Goal: Transaction & Acquisition: Purchase product/service

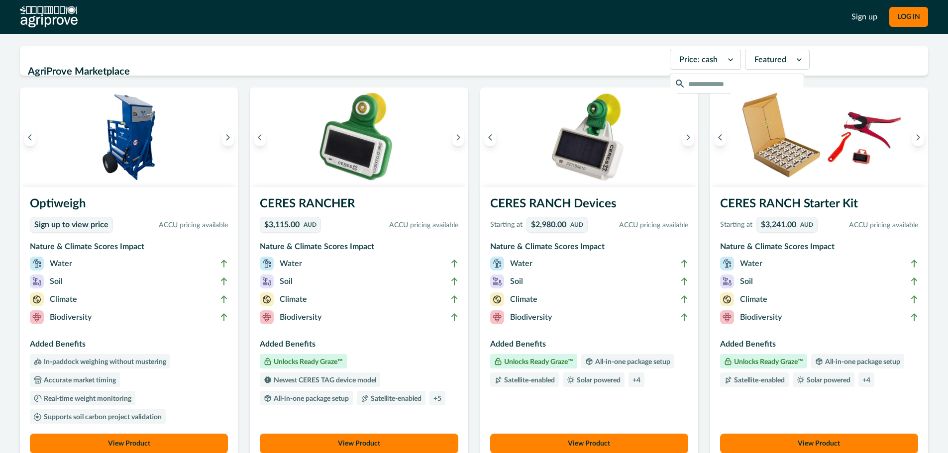
click at [108, 170] on img at bounding box center [129, 138] width 218 height 100
click at [868, 172] on img at bounding box center [819, 138] width 218 height 100
click at [815, 185] on img at bounding box center [819, 138] width 218 height 100
click at [813, 207] on h3 "CERES RANCH Starter Kit" at bounding box center [819, 206] width 198 height 22
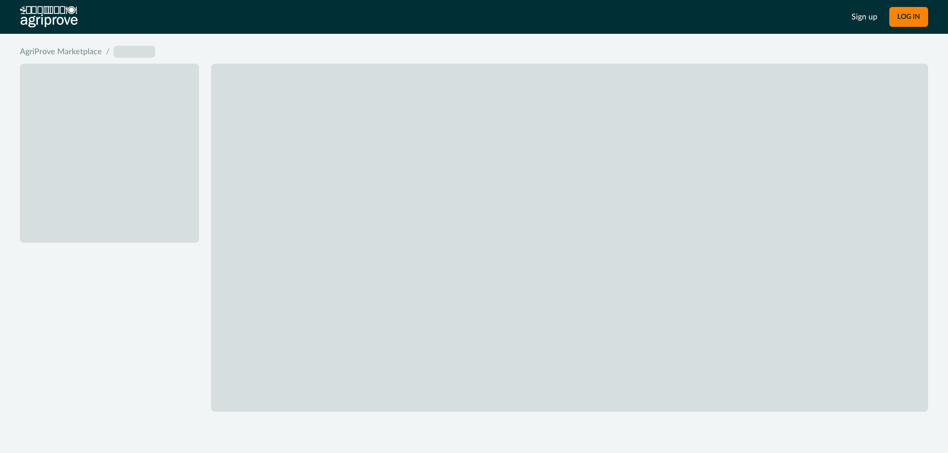
click at [813, 207] on div at bounding box center [474, 235] width 908 height 354
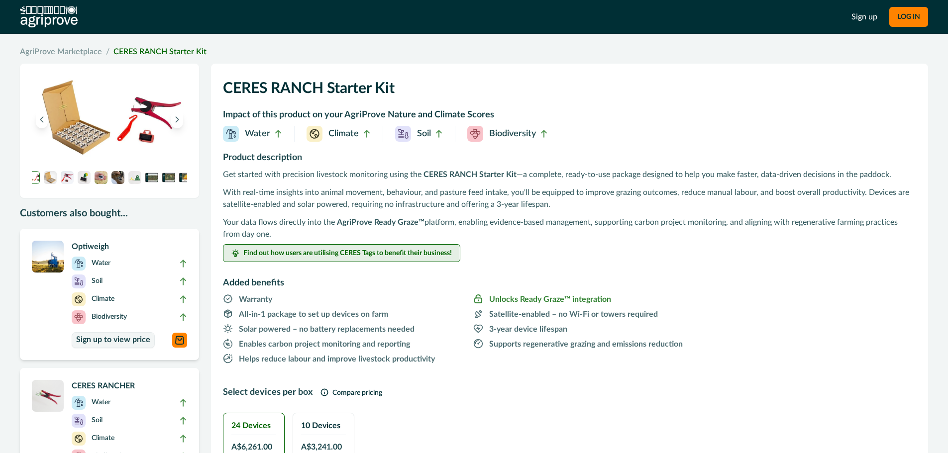
click at [407, 256] on span "Find out how users are utilising CERES Tags to benefit their business!" at bounding box center [347, 253] width 208 height 7
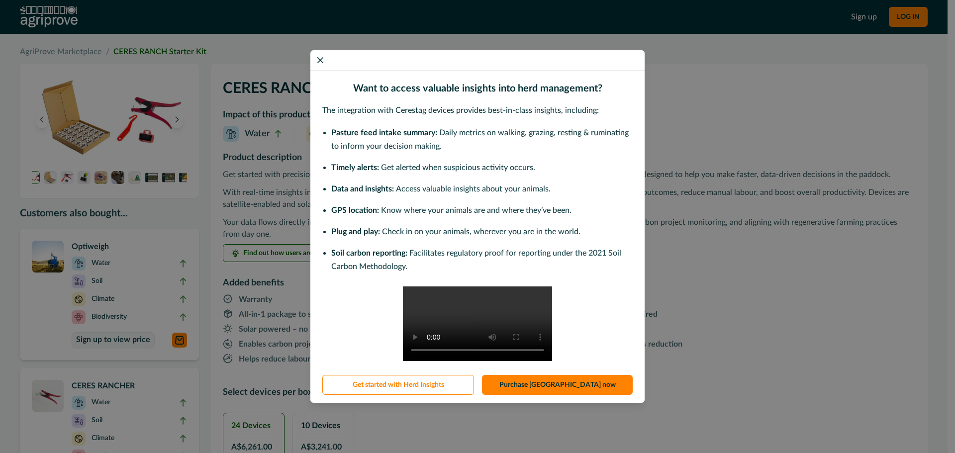
click at [805, 252] on div "Want to access valuable insights into herd management? The integration with Cer…" at bounding box center [477, 226] width 955 height 453
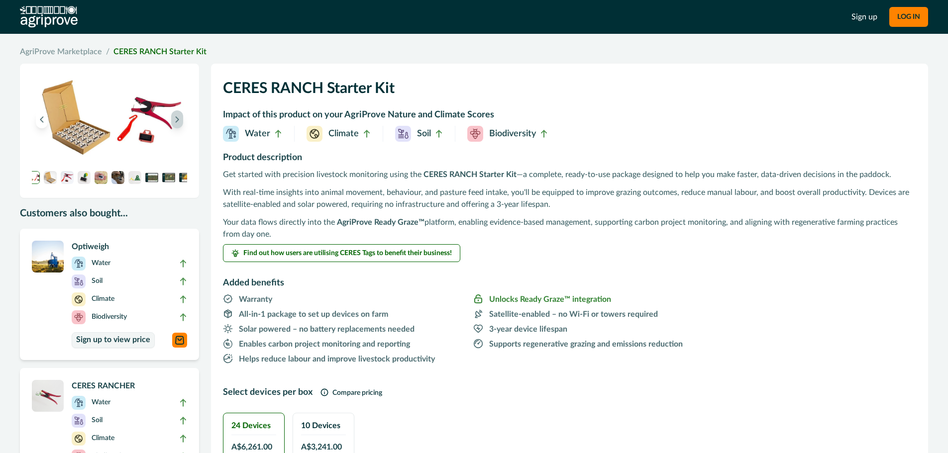
click at [178, 117] on icon "Next image" at bounding box center [177, 119] width 7 height 7
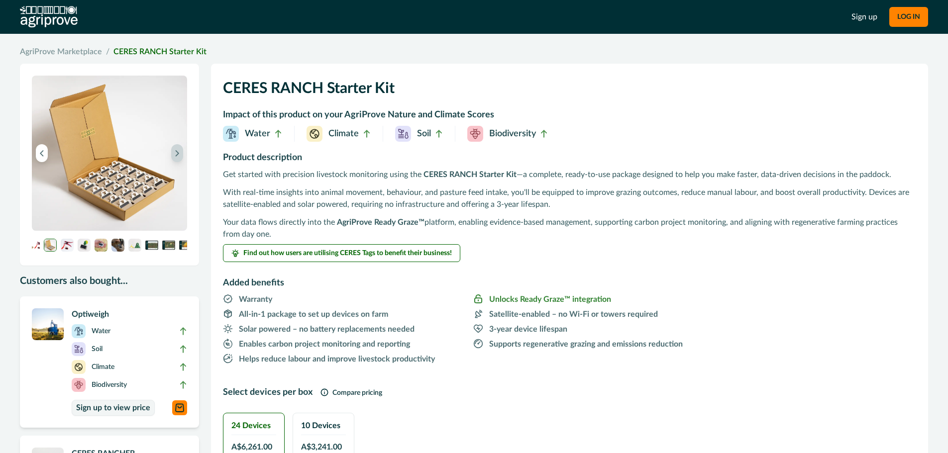
click at [180, 146] on button "Next image" at bounding box center [177, 153] width 12 height 18
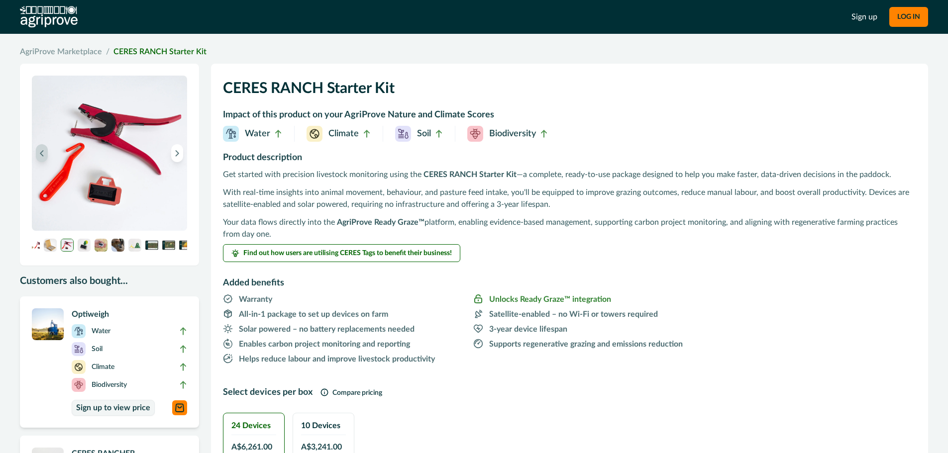
click at [40, 154] on icon "Previous image" at bounding box center [41, 153] width 7 height 7
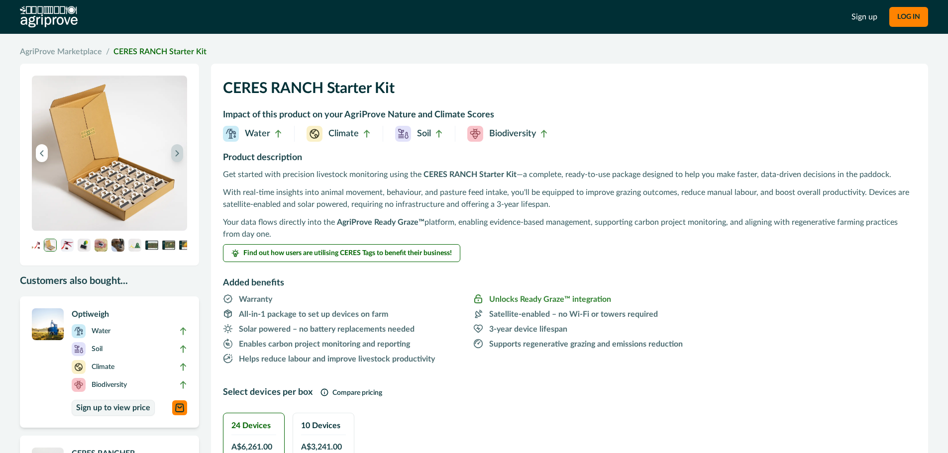
click at [175, 158] on button "Next image" at bounding box center [177, 153] width 12 height 18
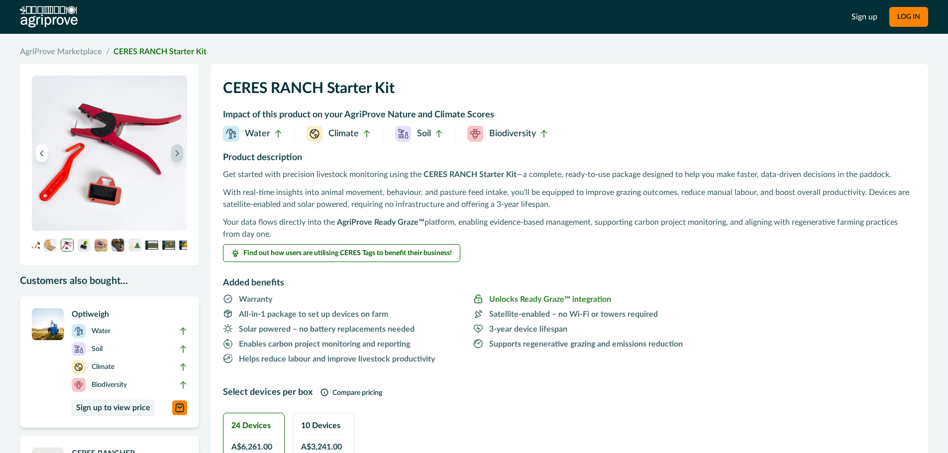
click at [175, 158] on button "Next image" at bounding box center [177, 153] width 12 height 18
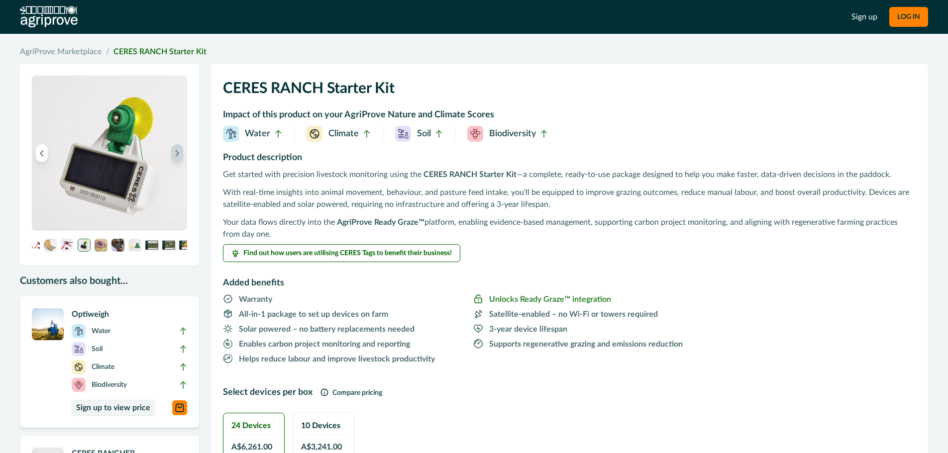
click at [175, 158] on button "Next image" at bounding box center [177, 153] width 12 height 18
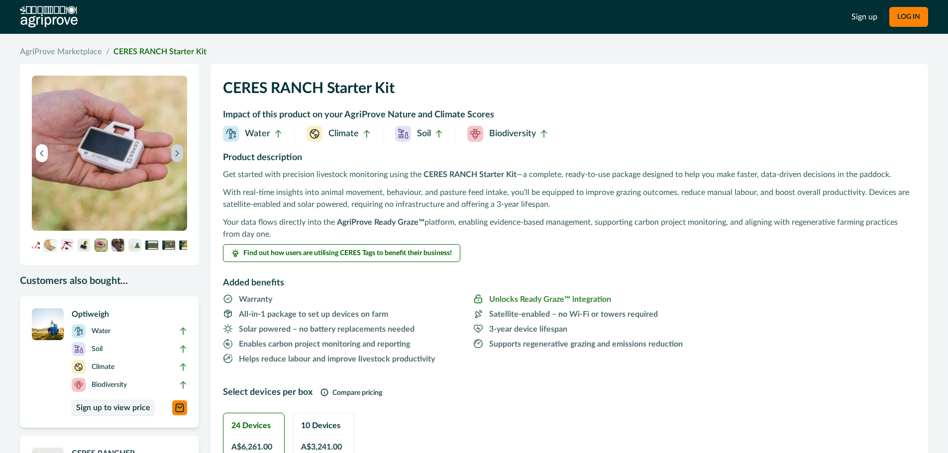
click at [175, 158] on button "Next image" at bounding box center [177, 153] width 12 height 18
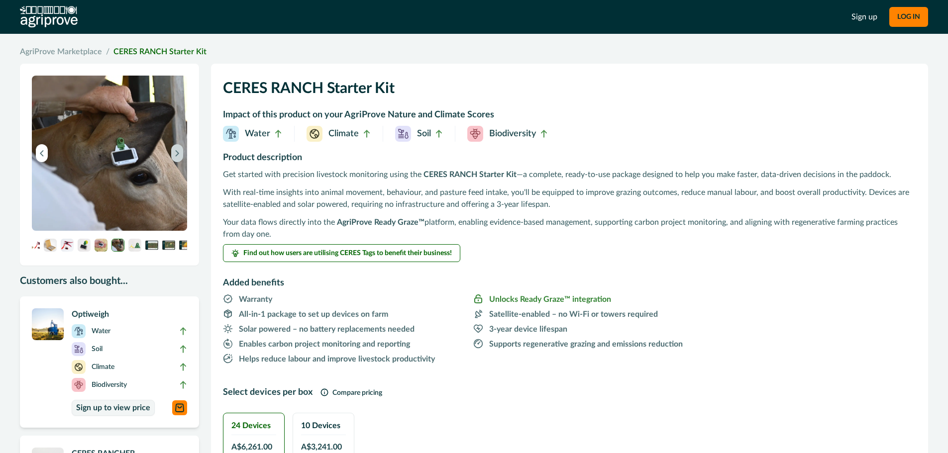
click at [175, 158] on button "Next image" at bounding box center [177, 153] width 12 height 18
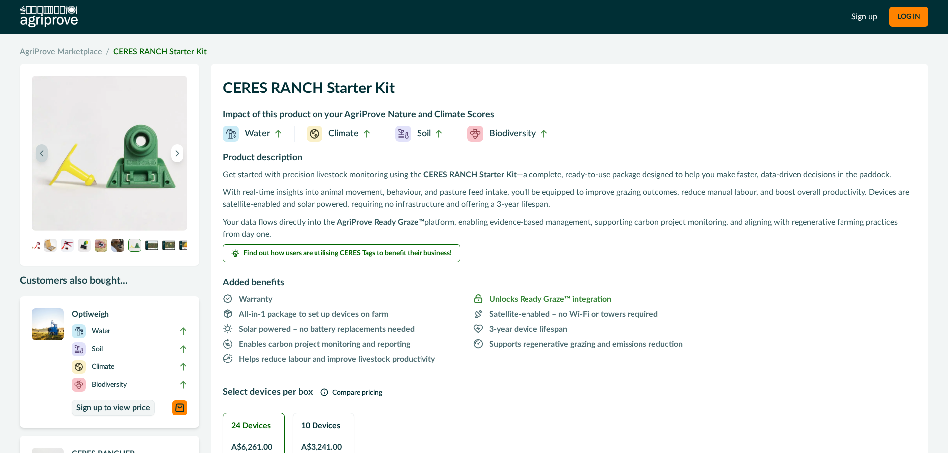
click at [38, 157] on button "Previous image" at bounding box center [42, 153] width 12 height 18
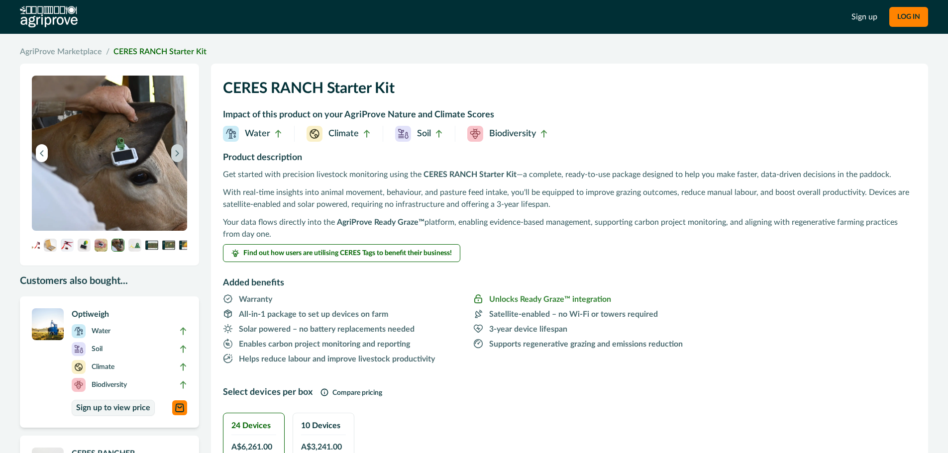
click at [183, 152] on button "Next image" at bounding box center [177, 153] width 12 height 18
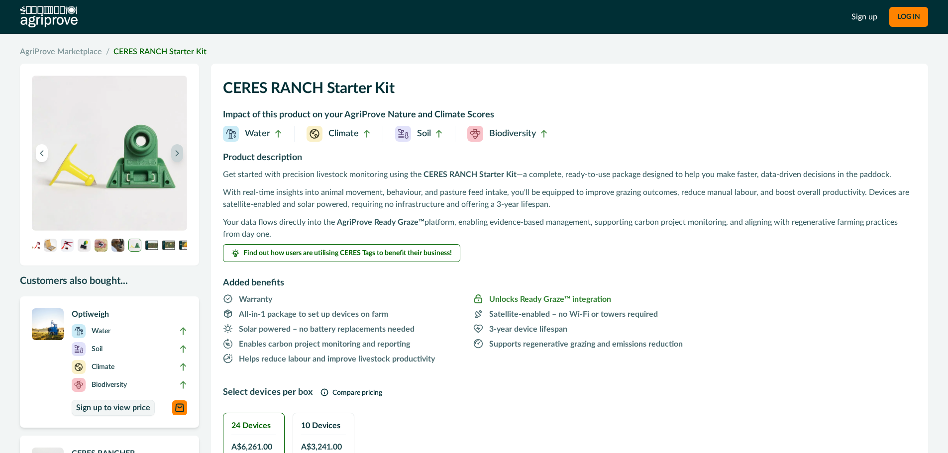
click at [183, 152] on button "Next image" at bounding box center [177, 153] width 12 height 18
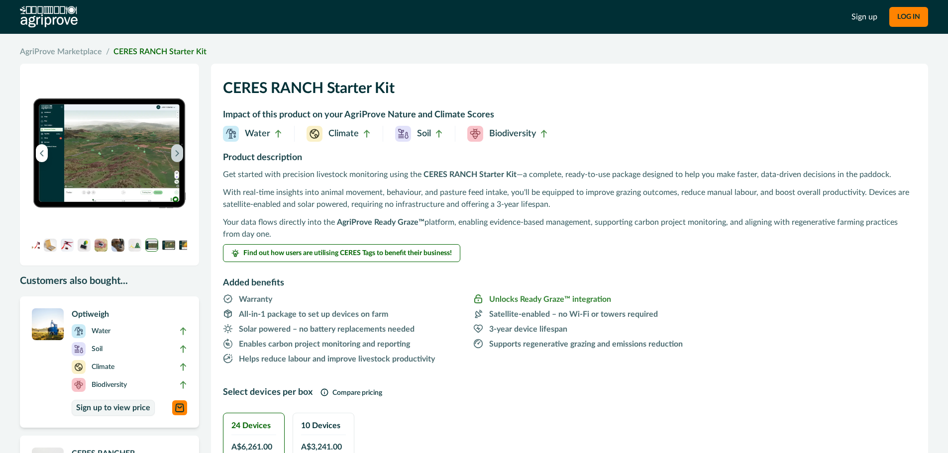
click at [183, 152] on button "Next image" at bounding box center [177, 153] width 12 height 18
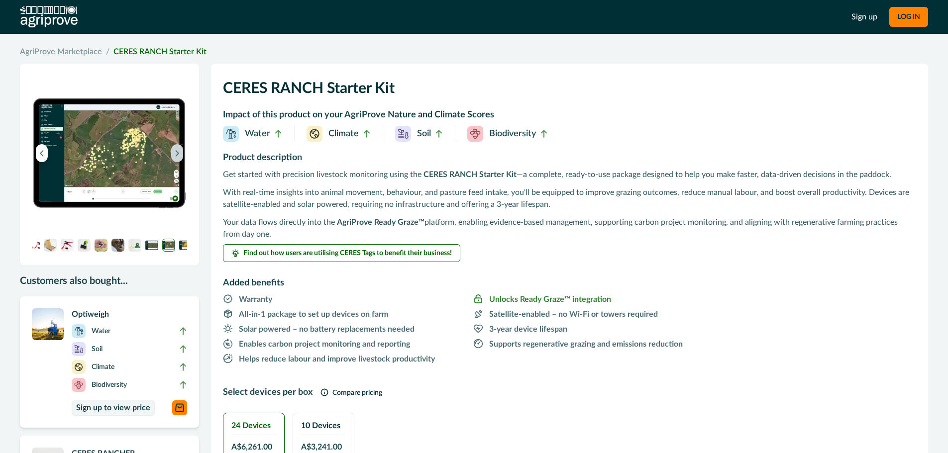
click at [183, 152] on button "Next image" at bounding box center [177, 153] width 12 height 18
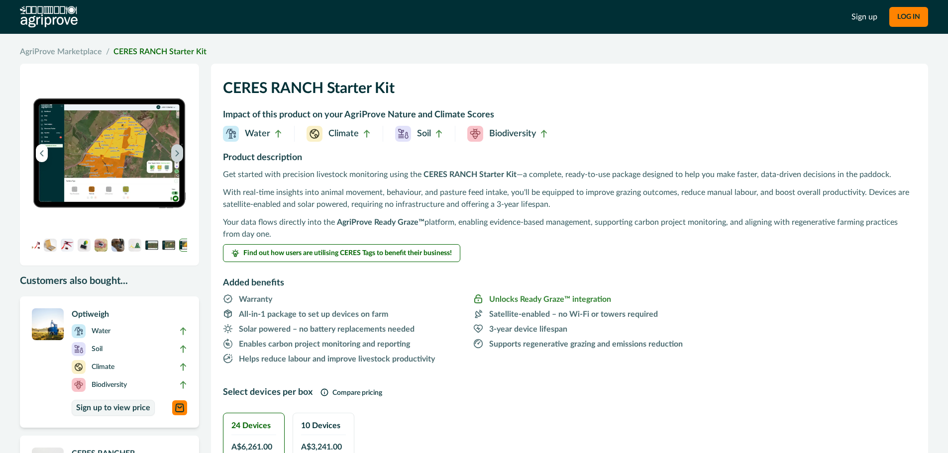
click at [183, 152] on button "Next image" at bounding box center [177, 153] width 12 height 18
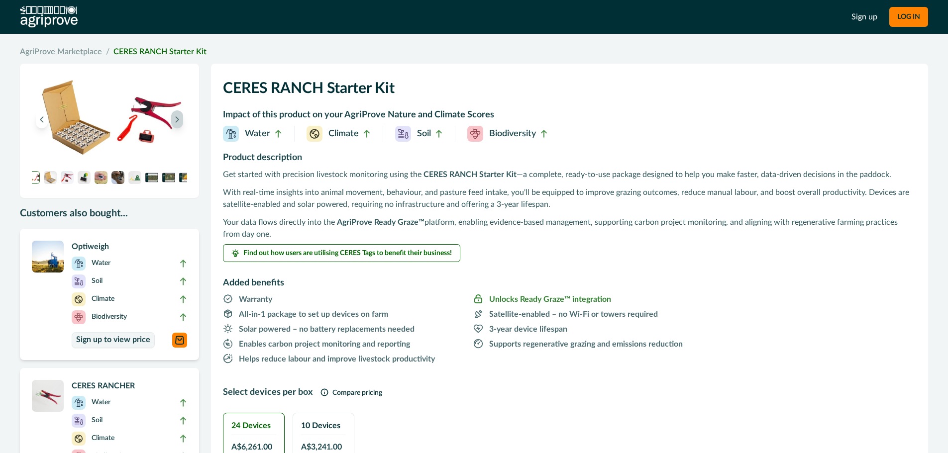
click at [183, 152] on img at bounding box center [109, 120] width 155 height 88
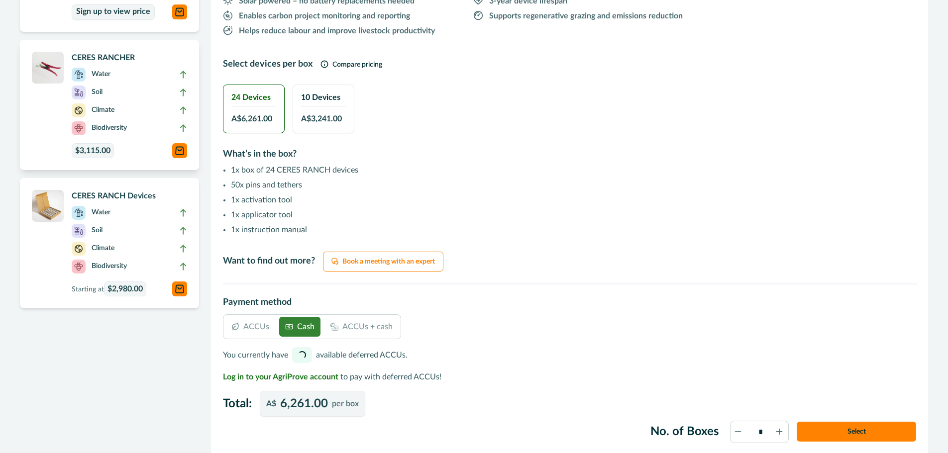
scroll to position [229, 0]
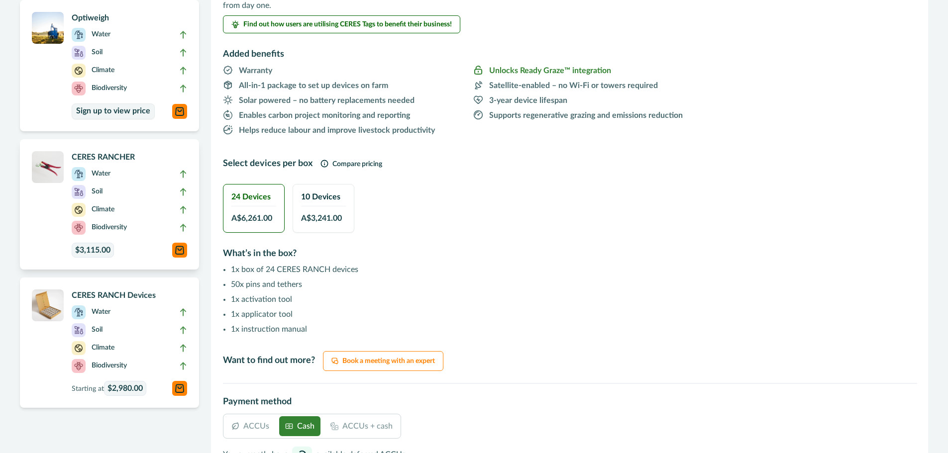
click at [61, 216] on div "CERES RANCHER Water Soil Climate Biodiversity $3,115.00" at bounding box center [109, 204] width 155 height 106
